Goal: Find specific page/section: Find specific page/section

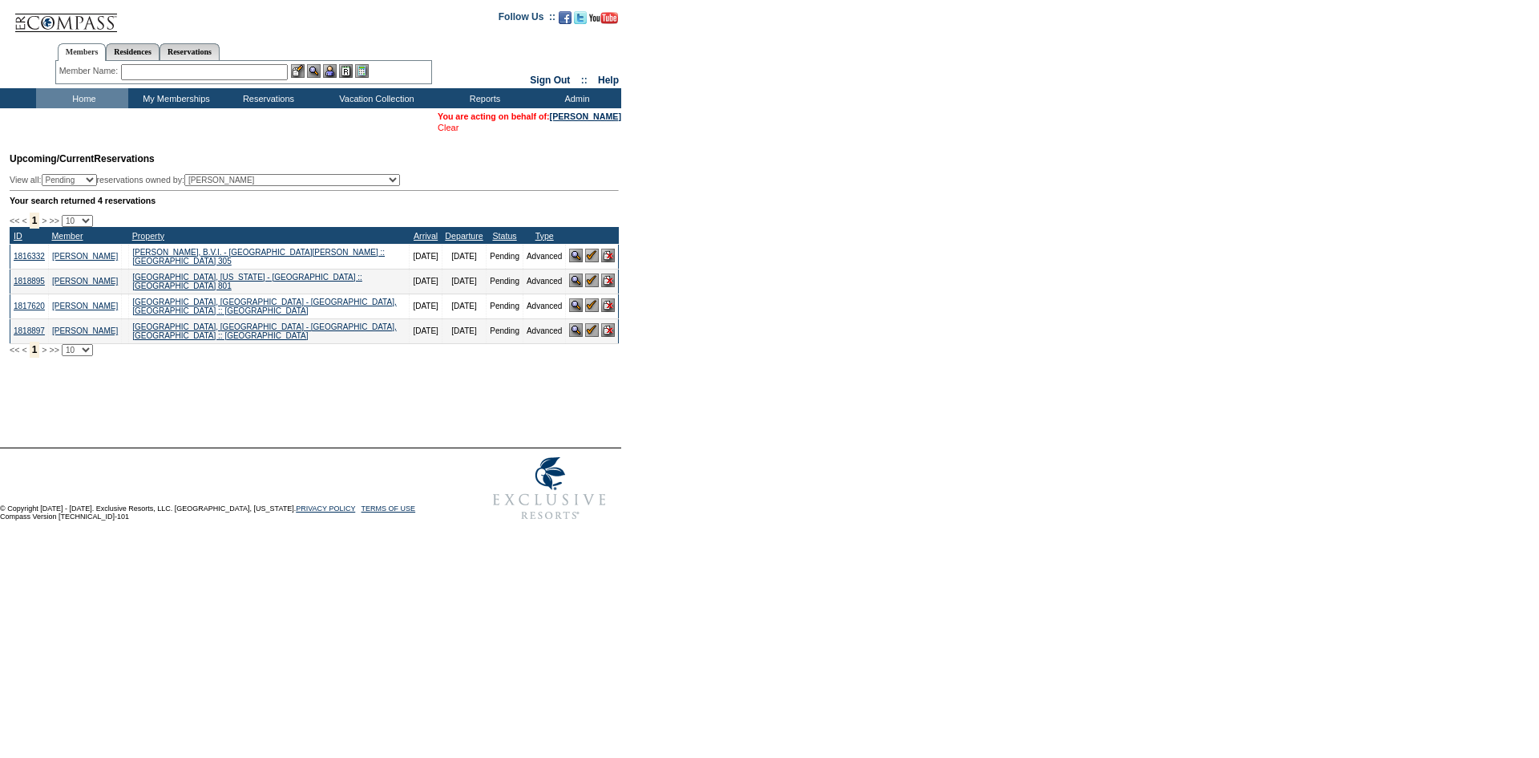
click at [438, 129] on link "Clear" at bounding box center [448, 128] width 21 height 10
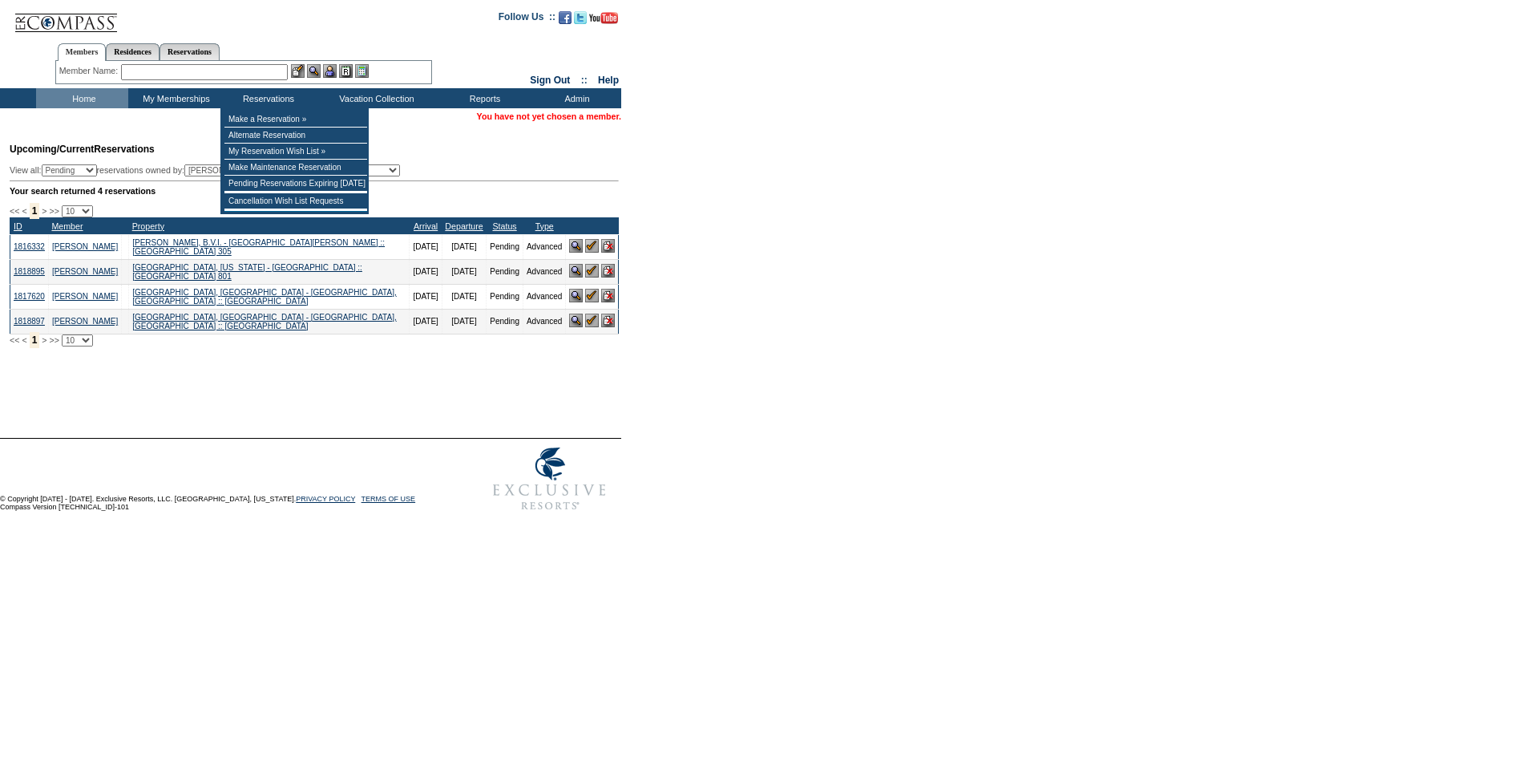
click at [267, 77] on input "text" at bounding box center [204, 72] width 167 height 16
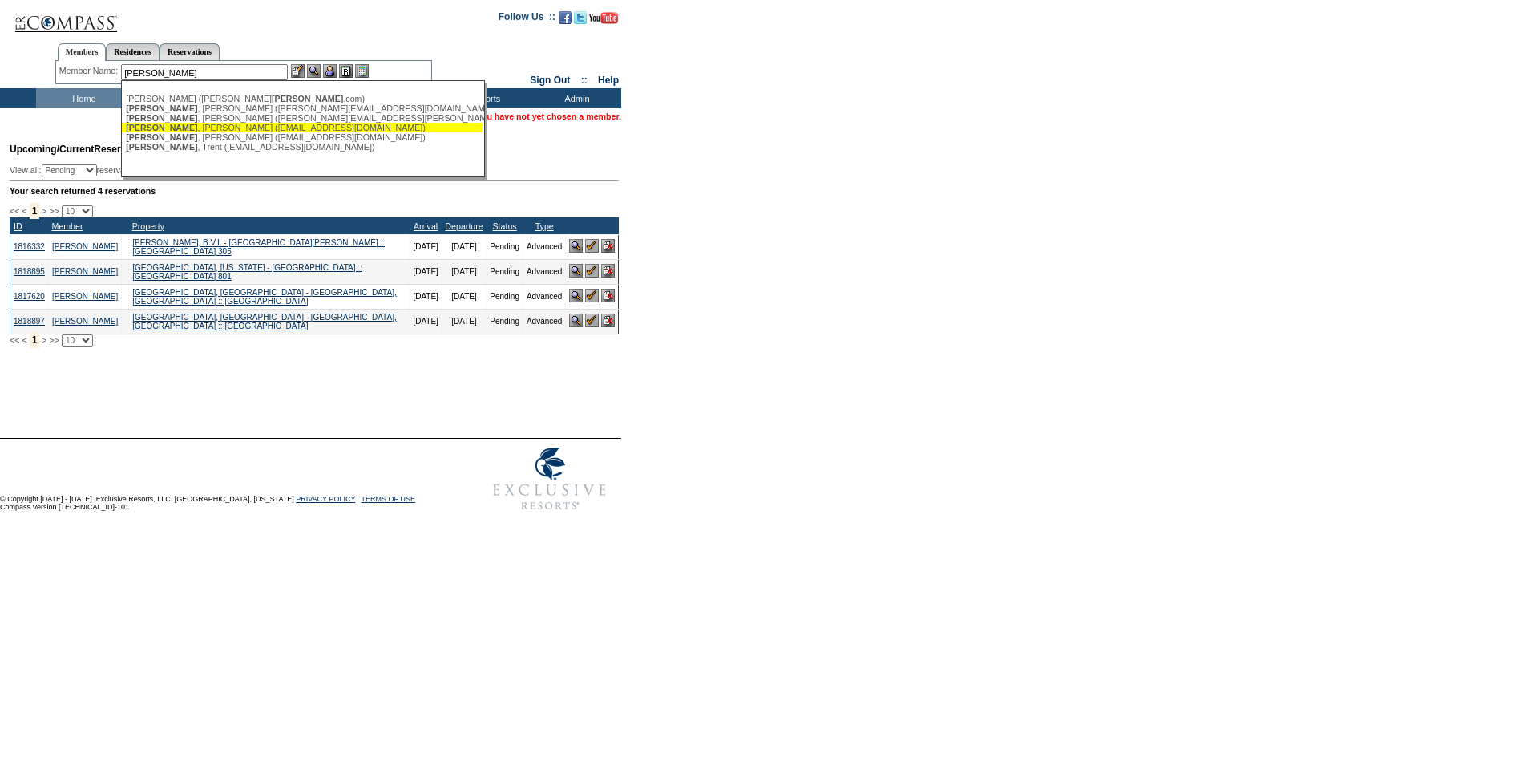
click at [256, 130] on div "[PERSON_NAME] ([EMAIL_ADDRESS][DOMAIN_NAME])" at bounding box center [302, 128] width 353 height 10
type input "[PERSON_NAME] ([EMAIL_ADDRESS][DOMAIN_NAME])"
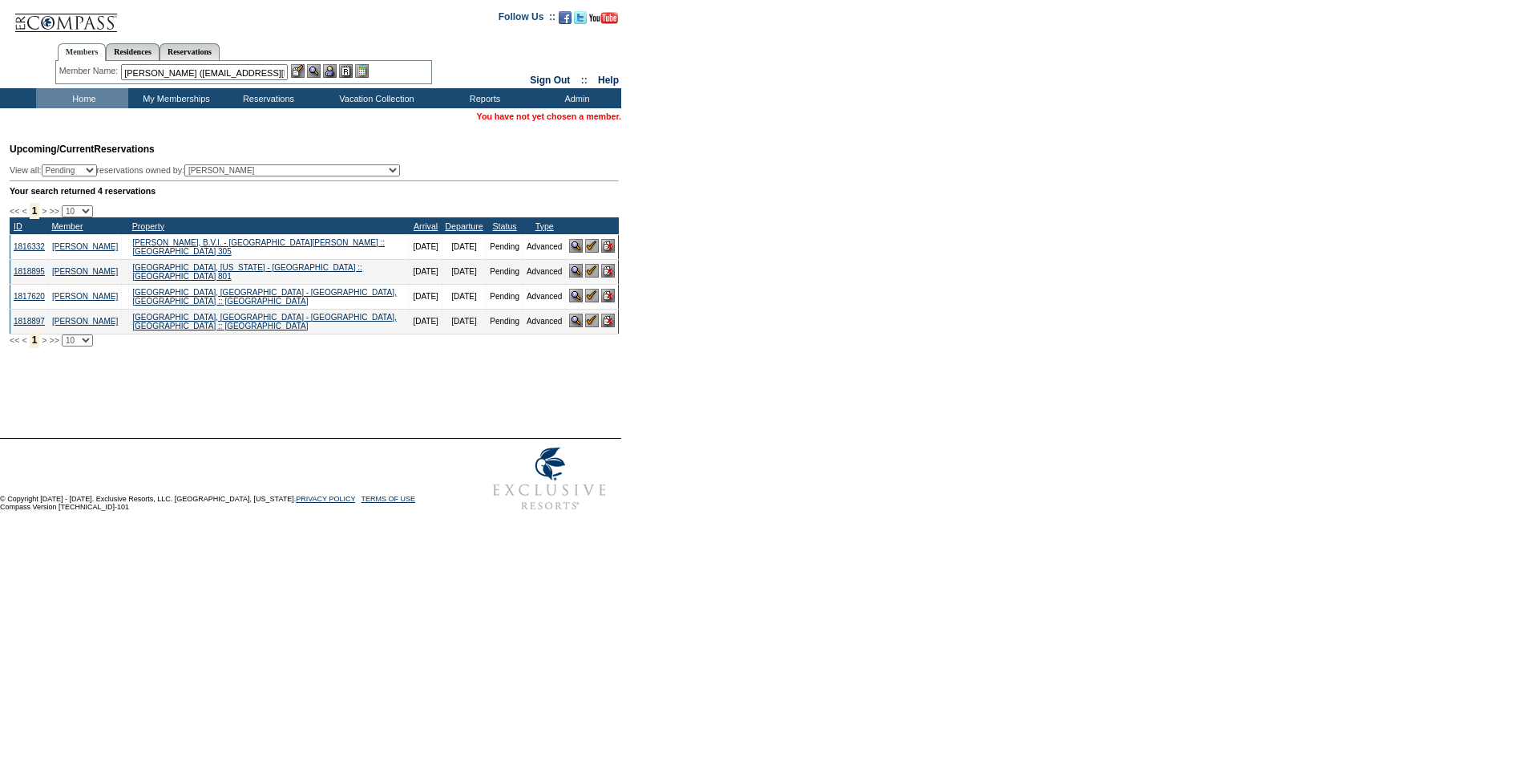
click at [318, 70] on img at bounding box center [314, 71] width 14 height 14
